Goal: Task Accomplishment & Management: Use online tool/utility

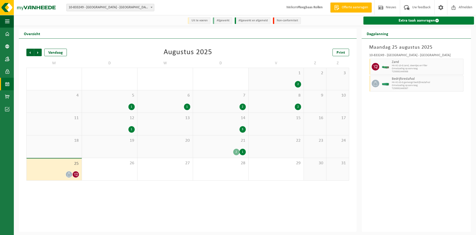
click at [414, 20] on link "Extra taak aanvragen" at bounding box center [418, 21] width 111 height 8
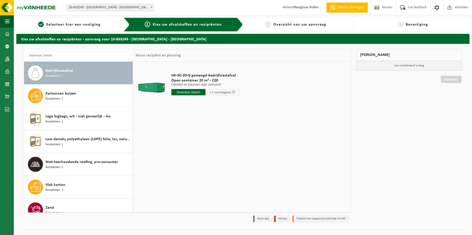
click at [180, 93] on input "text" at bounding box center [188, 92] width 34 height 6
click at [195, 153] on div "27" at bounding box center [193, 153] width 9 height 8
type input "Van 2025-08-27"
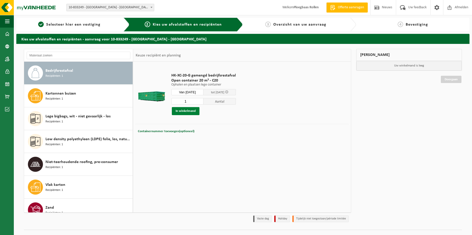
click at [189, 110] on button "In winkelmand" at bounding box center [186, 111] width 28 height 8
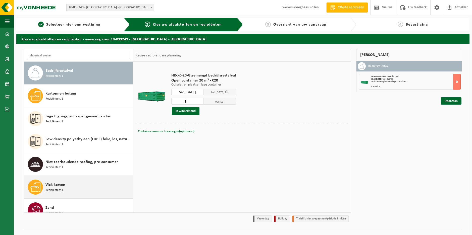
click at [86, 184] on div "Vlak karton Recipiënten: 1" at bounding box center [88, 187] width 86 height 15
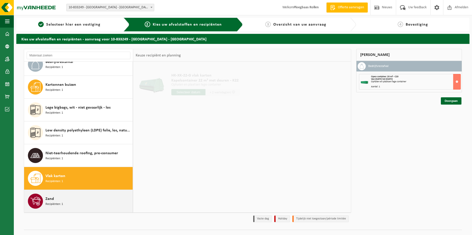
click at [87, 195] on div "Zand Recipiënten: 1" at bounding box center [88, 201] width 86 height 15
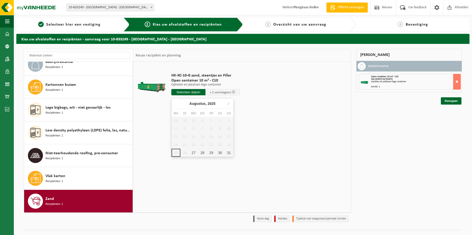
click at [186, 91] on input "text" at bounding box center [188, 92] width 34 height 6
click at [194, 154] on div "27" at bounding box center [193, 153] width 9 height 8
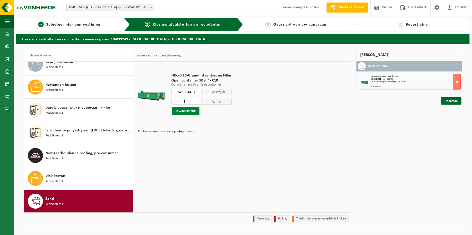
click at [186, 110] on button "In winkelmand" at bounding box center [186, 111] width 28 height 8
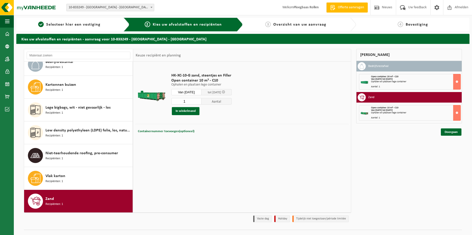
click at [195, 89] on input "Van 2025-08-27" at bounding box center [186, 92] width 30 height 6
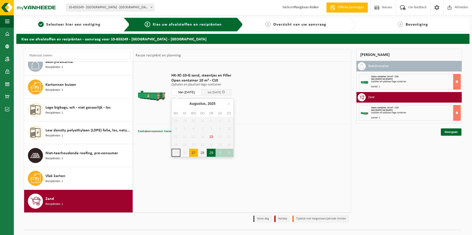
click at [209, 154] on div "29" at bounding box center [211, 153] width 9 height 8
type input "Van 2025-08-29"
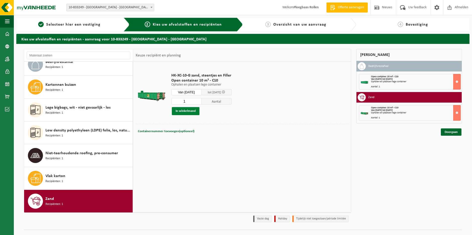
click at [187, 111] on button "In winkelmand" at bounding box center [186, 111] width 28 height 8
click at [451, 150] on link "Doorgaan" at bounding box center [451, 150] width 21 height 7
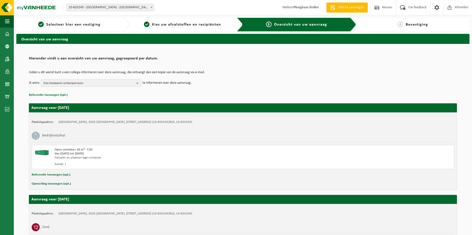
click at [133, 82] on span "Kies bestaand contactpersoon" at bounding box center [88, 84] width 91 height 8
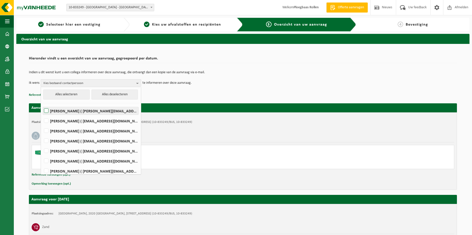
click at [66, 110] on label "KEVIN DE MEYER ( kevin.demeyer@iko.com )" at bounding box center [90, 111] width 95 height 8
click at [42, 105] on input "KEVIN DE MEYER ( kevin.demeyer@iko.com )" at bounding box center [42, 105] width 0 height 0
checkbox input "true"
click at [63, 139] on label "Stijn Simons ( stijn.simons@iko.com )" at bounding box center [90, 141] width 95 height 8
click at [42, 135] on input "Stijn Simons ( stijn.simons@iko.com )" at bounding box center [42, 135] width 0 height 0
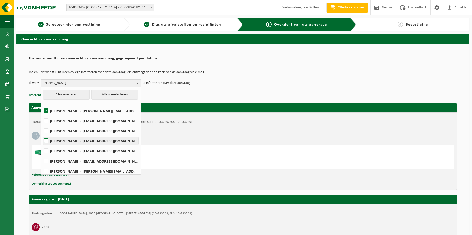
checkbox input "true"
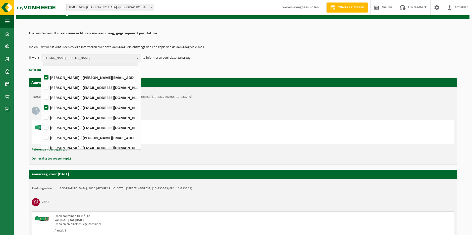
scroll to position [13, 0]
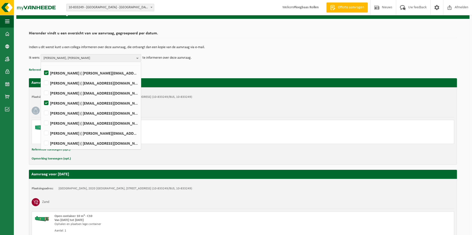
click at [182, 114] on div "Bedrijfsrestafval" at bounding box center [243, 110] width 423 height 13
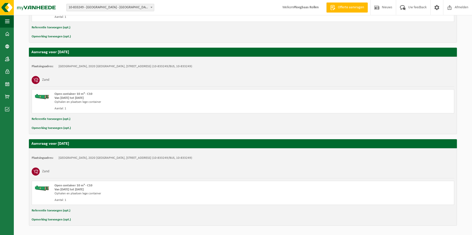
scroll to position [164, 0]
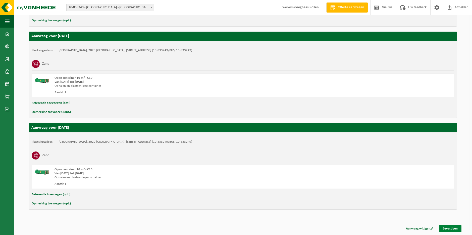
click at [450, 227] on link "Bevestigen" at bounding box center [450, 228] width 23 height 7
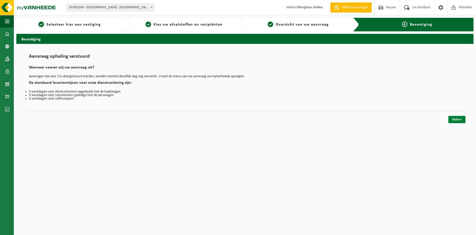
click at [453, 122] on link "Sluiten" at bounding box center [456, 119] width 17 height 7
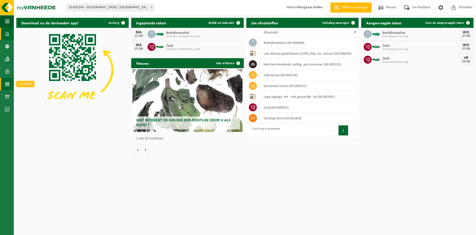
click at [7, 82] on span at bounding box center [7, 84] width 5 height 13
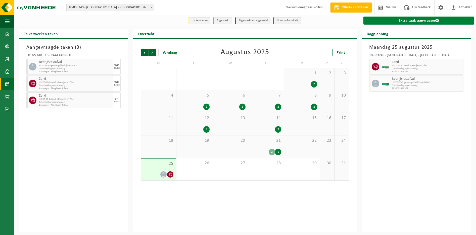
click at [420, 18] on link "Extra taak aanvragen" at bounding box center [418, 21] width 111 height 8
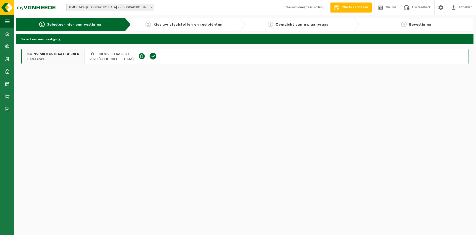
click at [52, 55] on span "IKO NV MILIEUSTRAAT FABRIEK" at bounding box center [53, 54] width 53 height 5
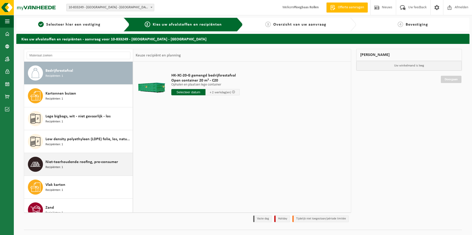
click at [91, 165] on span "Niet-teerhoudende roofing, pre-consumer" at bounding box center [81, 162] width 73 height 6
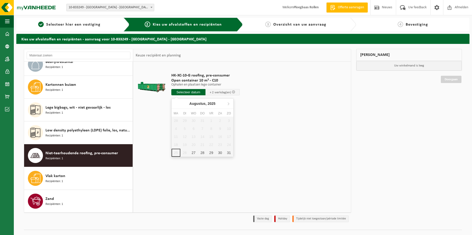
click at [200, 92] on input "text" at bounding box center [188, 92] width 34 height 6
click at [192, 154] on div "27" at bounding box center [193, 153] width 9 height 8
type input "Van 2025-08-27"
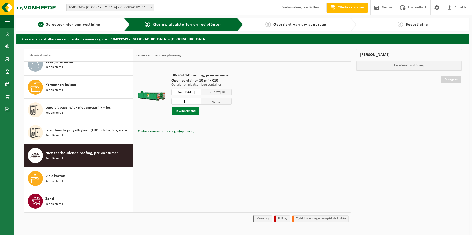
click at [190, 111] on button "In winkelmand" at bounding box center [186, 111] width 28 height 8
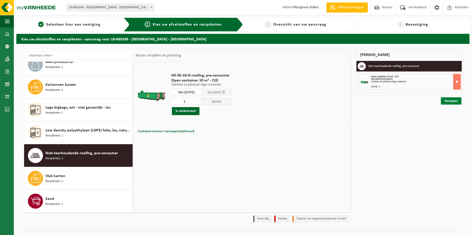
click at [452, 101] on link "Doorgaan" at bounding box center [451, 100] width 21 height 7
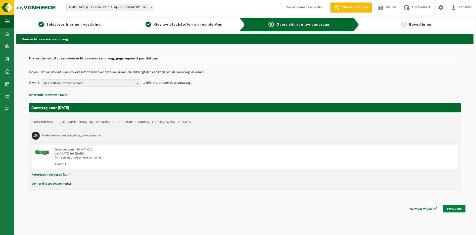
click at [457, 209] on link "Bevestigen" at bounding box center [454, 209] width 23 height 7
